Goal: Task Accomplishment & Management: Manage account settings

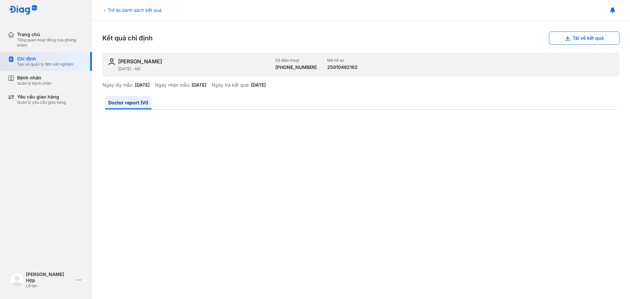
click at [45, 64] on div "Tạo và quản lý đơn xét nghiệm" at bounding box center [45, 64] width 56 height 5
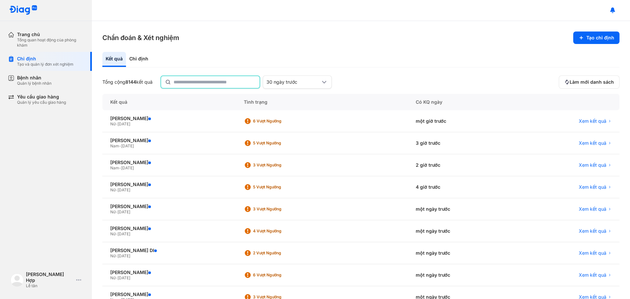
click at [198, 83] on input "text" at bounding box center [215, 82] width 82 height 12
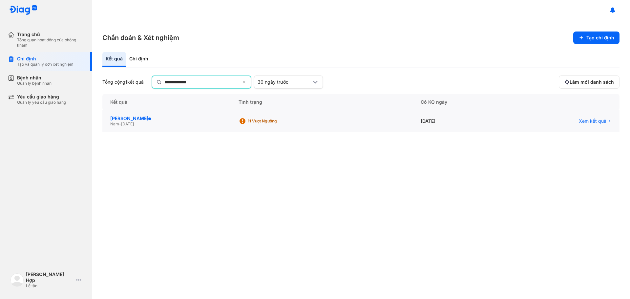
type input "**********"
click at [129, 117] on div "[PERSON_NAME]" at bounding box center [166, 119] width 113 height 6
